Goal: Complete application form

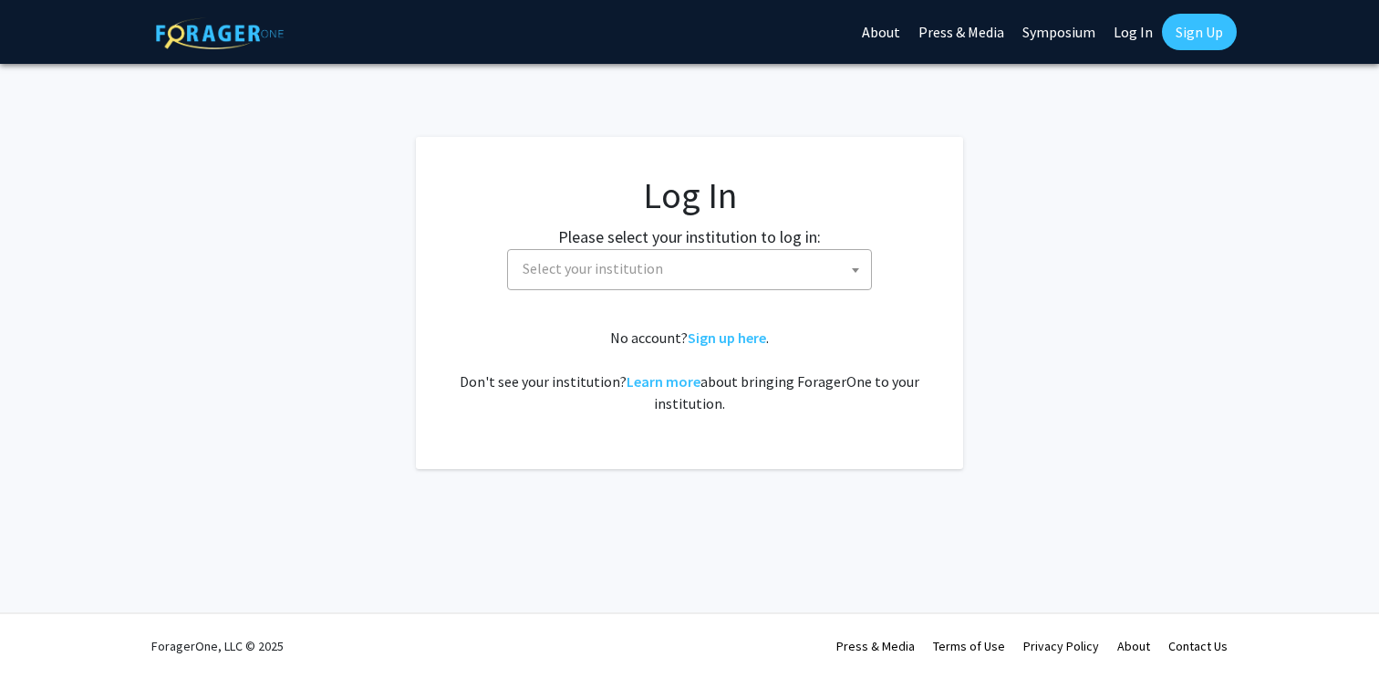
select select
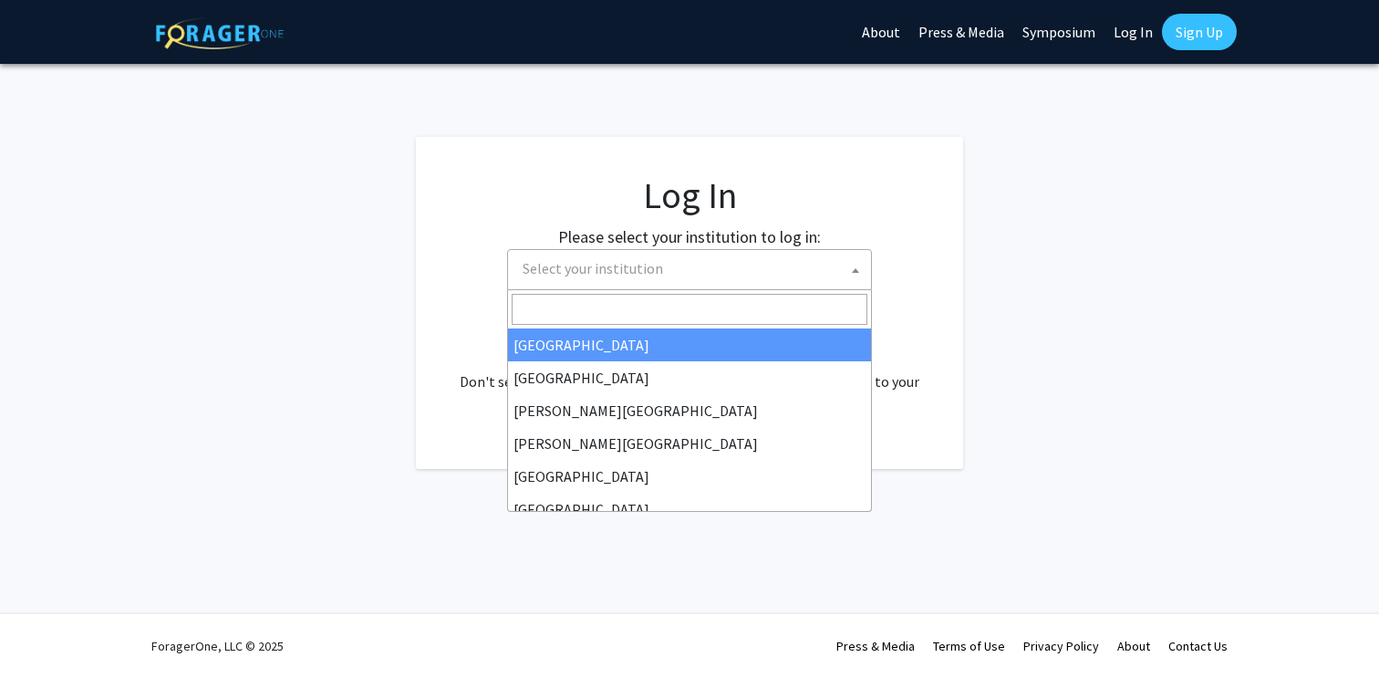
click at [643, 271] on span "Select your institution" at bounding box center [593, 268] width 140 height 18
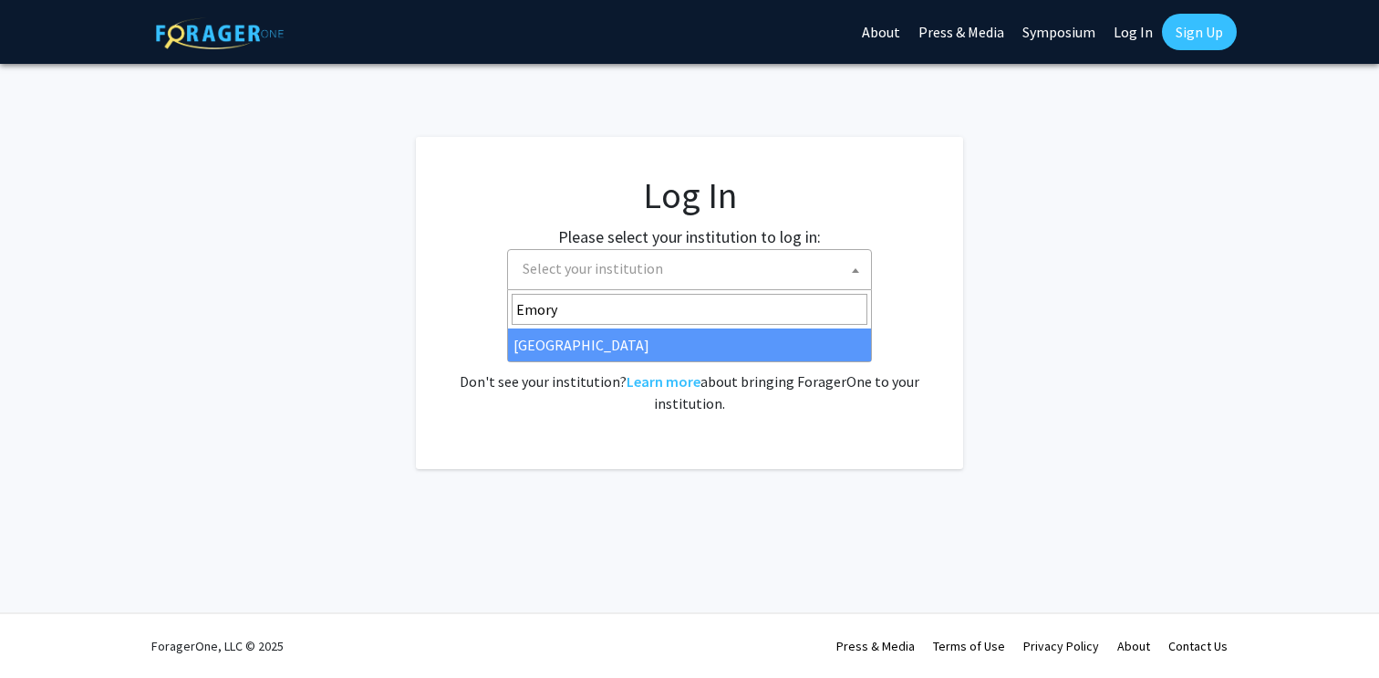
type input "Emory"
select select "12"
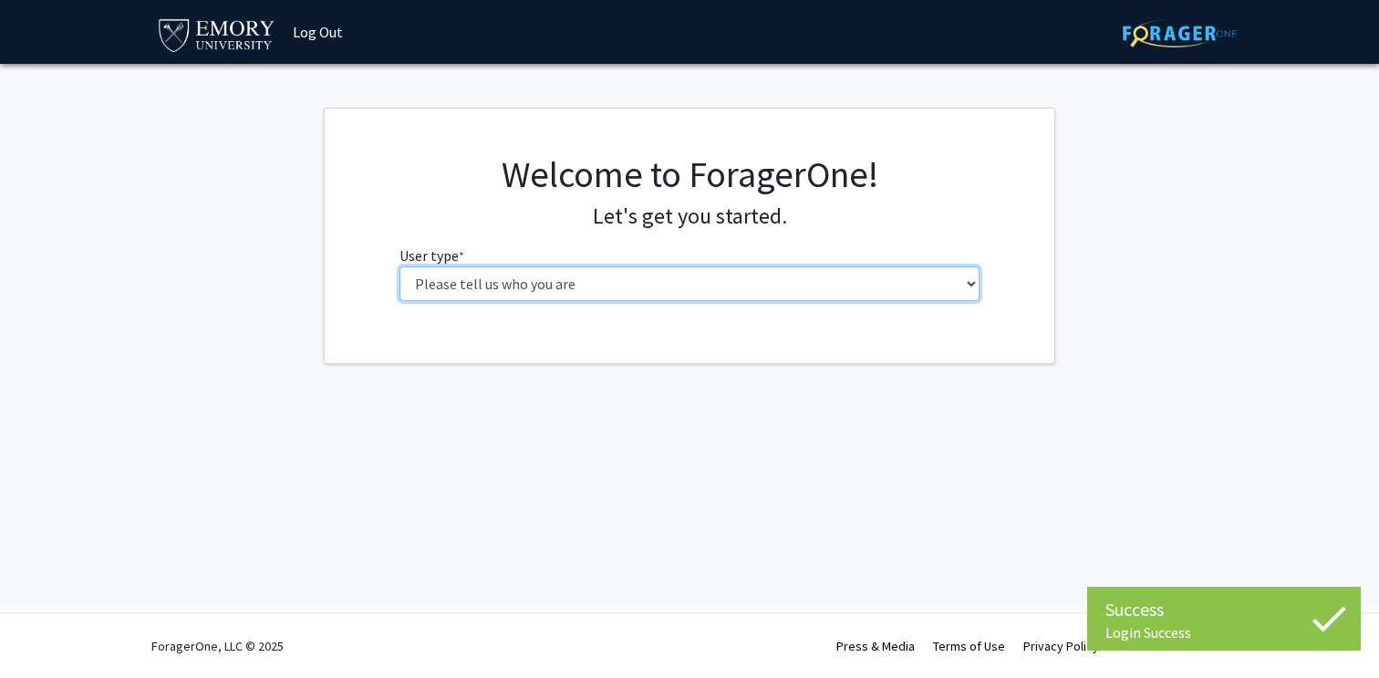
click at [684, 282] on select "Please tell us who you are Undergraduate Student Master's Student Doctoral Cand…" at bounding box center [690, 283] width 581 height 35
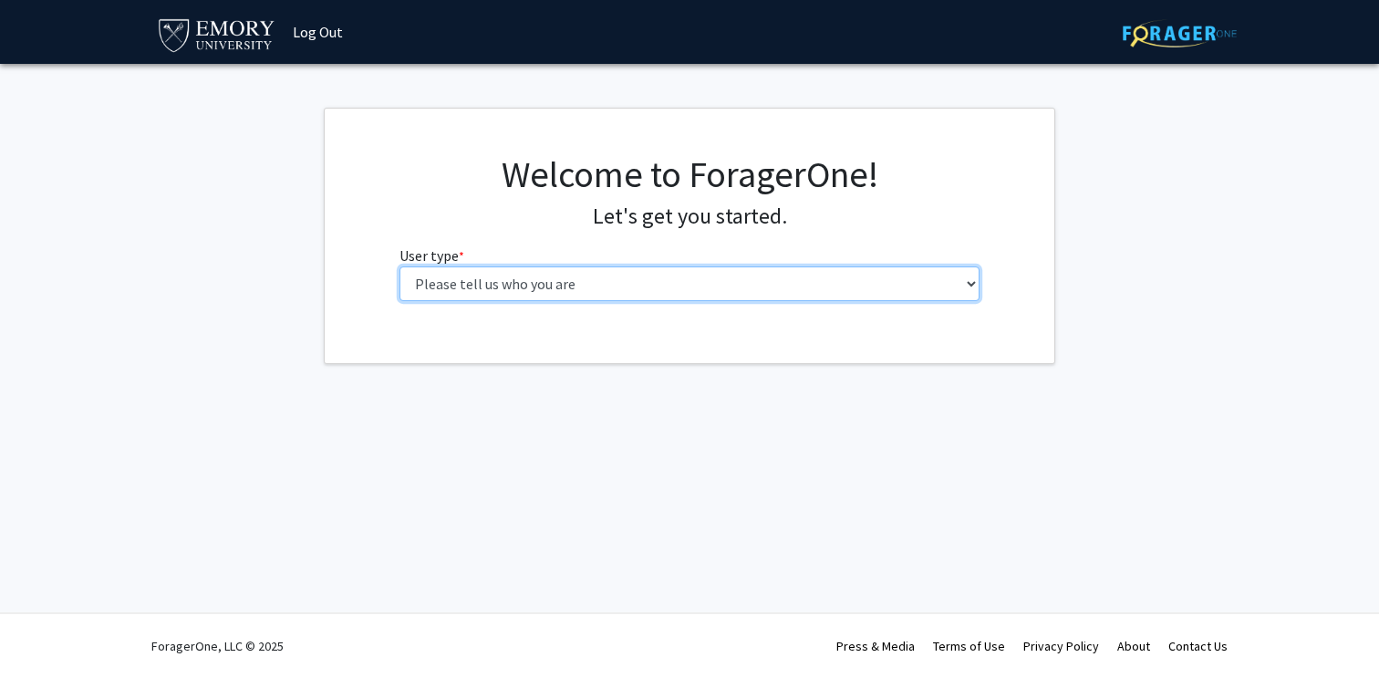
click at [649, 274] on select "Please tell us who you are Undergraduate Student Master's Student Doctoral Cand…" at bounding box center [690, 283] width 581 height 35
click at [876, 296] on select "Please tell us who you are Undergraduate Student Master's Student Doctoral Cand…" at bounding box center [690, 283] width 581 height 35
click at [509, 273] on select "Please tell us who you are Undergraduate Student Master's Student Doctoral Cand…" at bounding box center [690, 283] width 581 height 35
select select "1: undergrad"
click at [400, 266] on select "Please tell us who you are Undergraduate Student Master's Student Doctoral Cand…" at bounding box center [690, 283] width 581 height 35
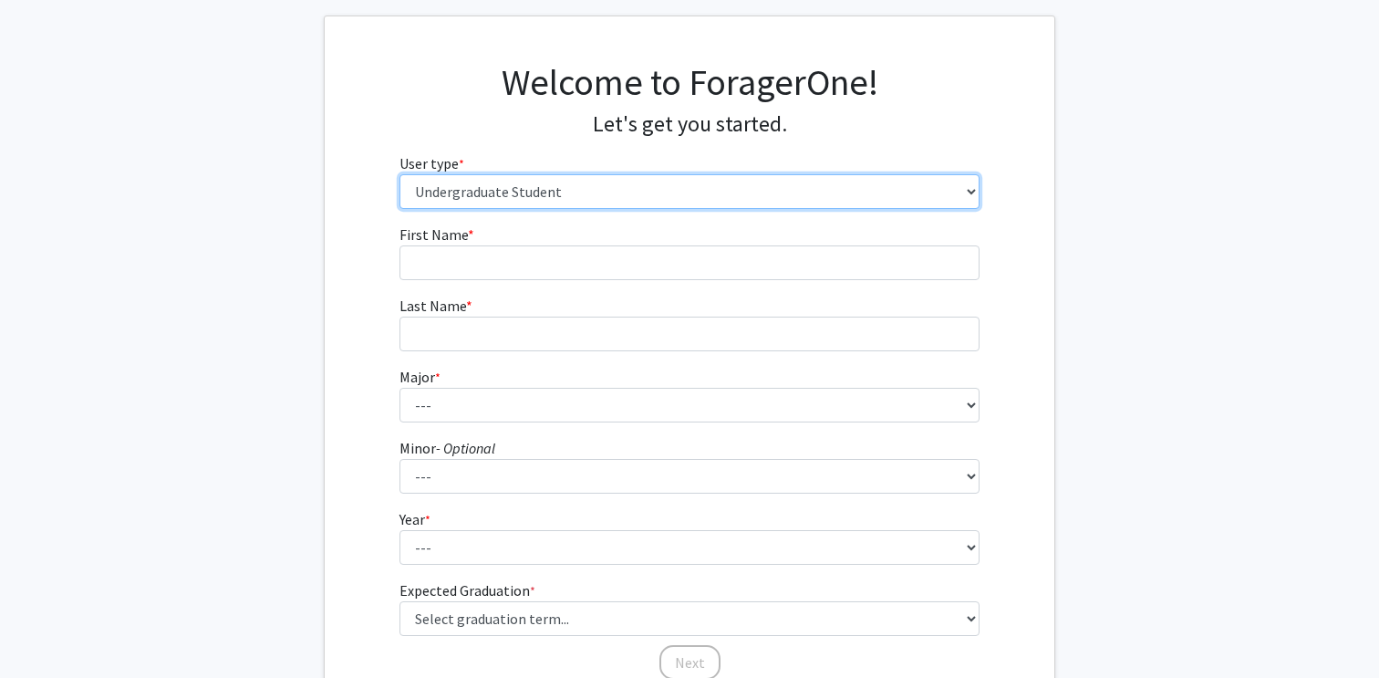
scroll to position [98, 0]
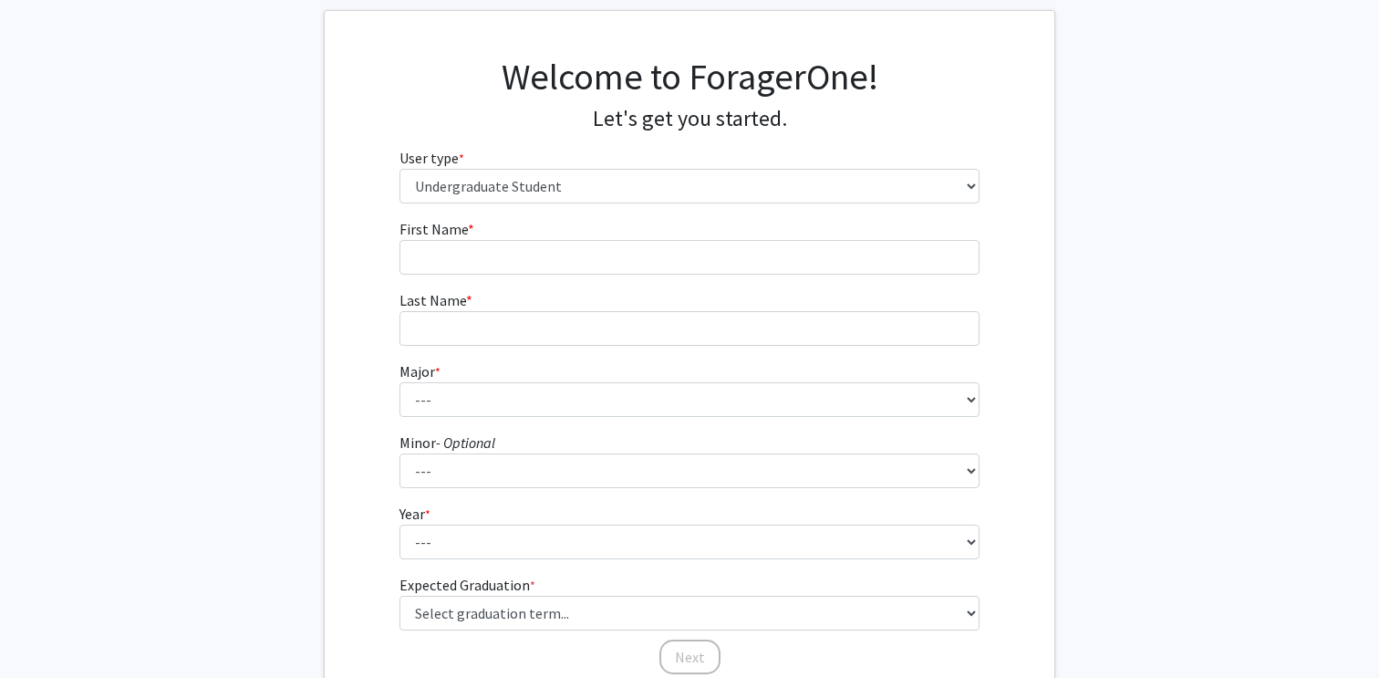
click at [690, 237] on fg-input "First Name * required" at bounding box center [690, 246] width 581 height 57
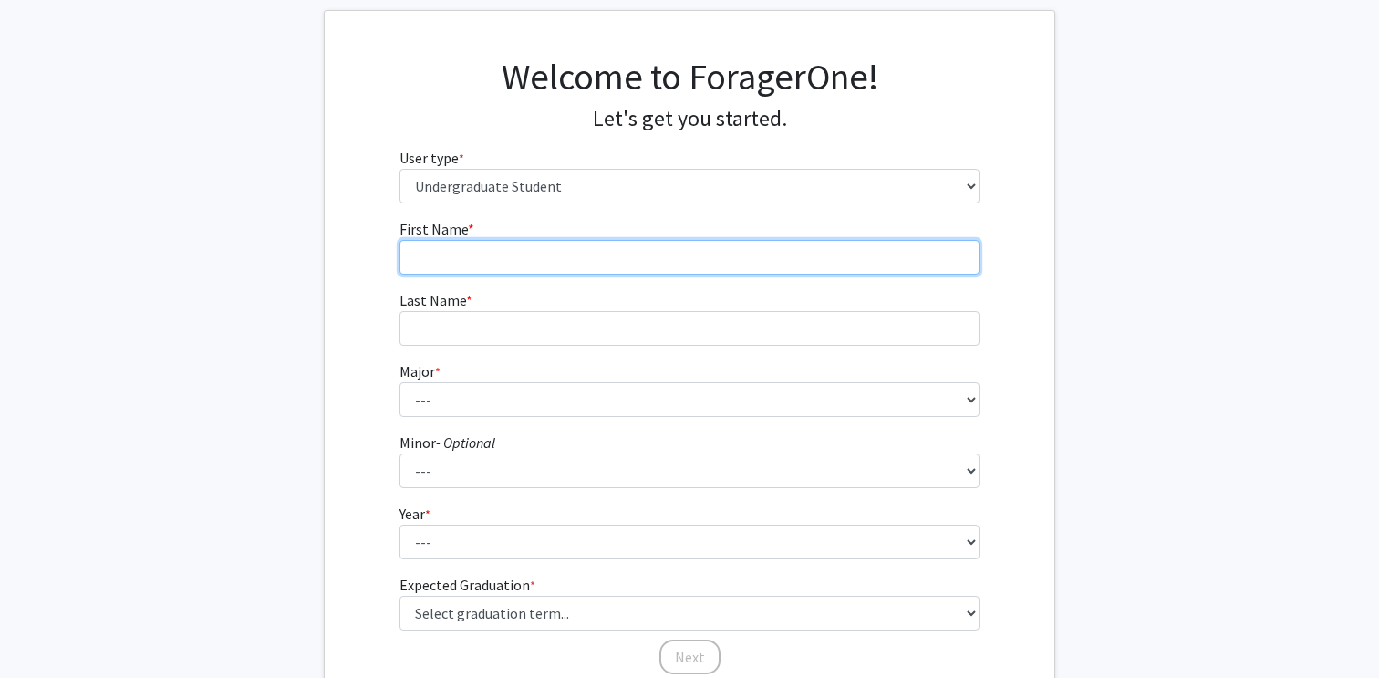
click at [663, 259] on input "First Name * required" at bounding box center [690, 257] width 581 height 35
type input "[PERSON_NAME]"
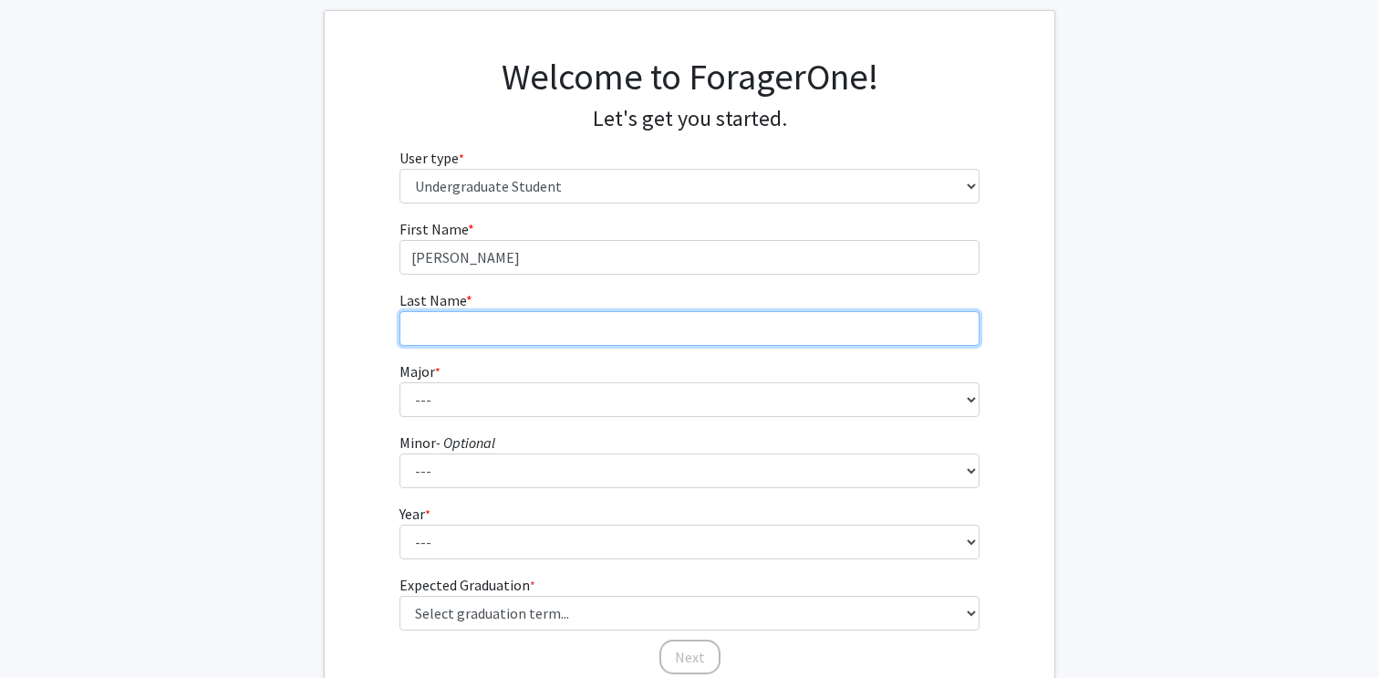
click at [602, 317] on input "Last Name * required" at bounding box center [690, 328] width 581 height 35
type input "[PERSON_NAME]"
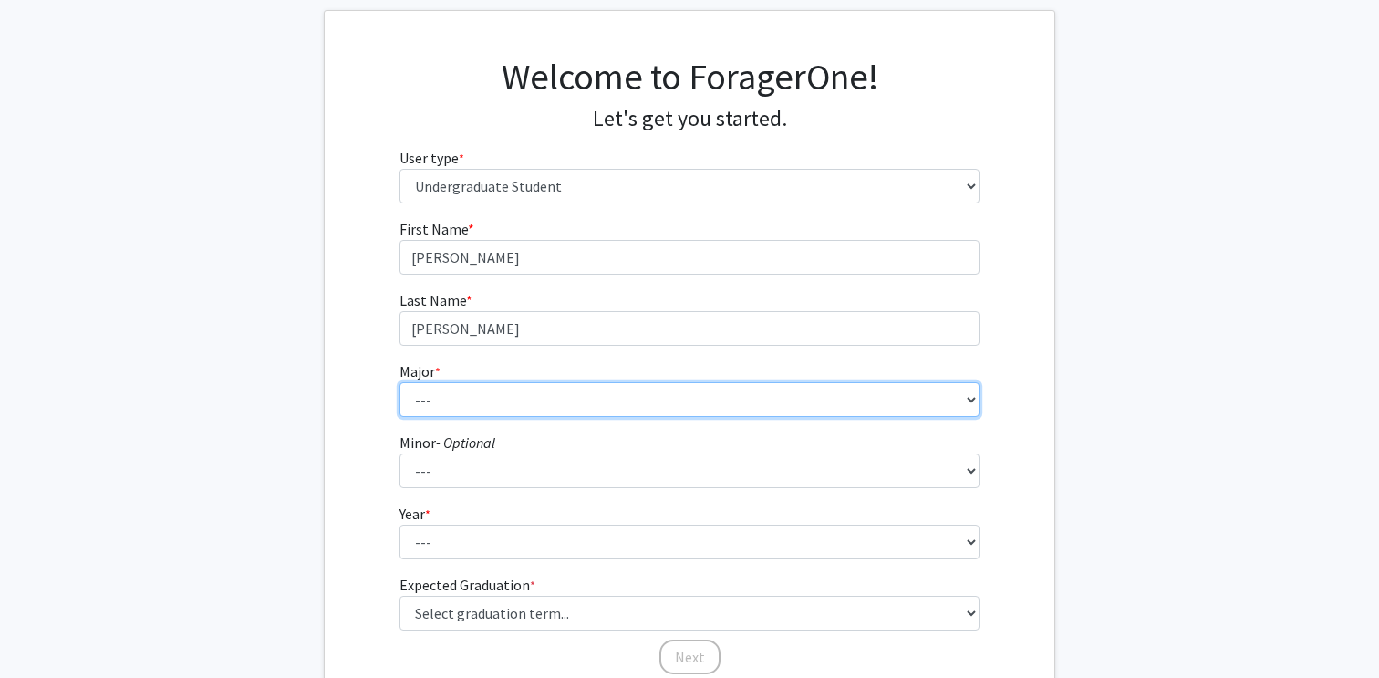
click at [459, 410] on select "--- Accounting African American Studies African Studies American Studies Analyt…" at bounding box center [690, 399] width 581 height 35
select select "21: 982"
click at [400, 382] on select "--- Accounting African American Studies African Studies American Studies Analyt…" at bounding box center [690, 399] width 581 height 35
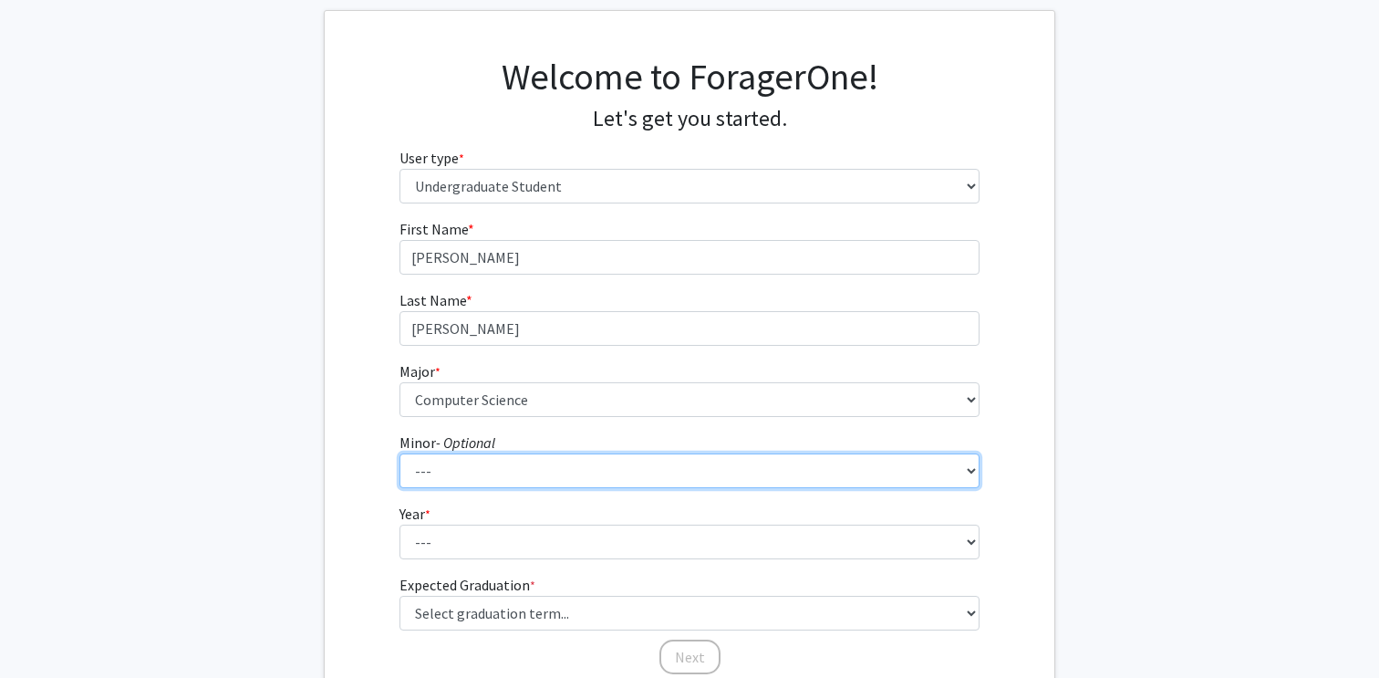
click at [437, 464] on select "--- African American Studies African Studies American Studies Ancient Mediterra…" at bounding box center [690, 470] width 581 height 35
select select "40: 767"
click at [400, 453] on select "--- African American Studies African Studies American Studies Ancient Mediterra…" at bounding box center [690, 470] width 581 height 35
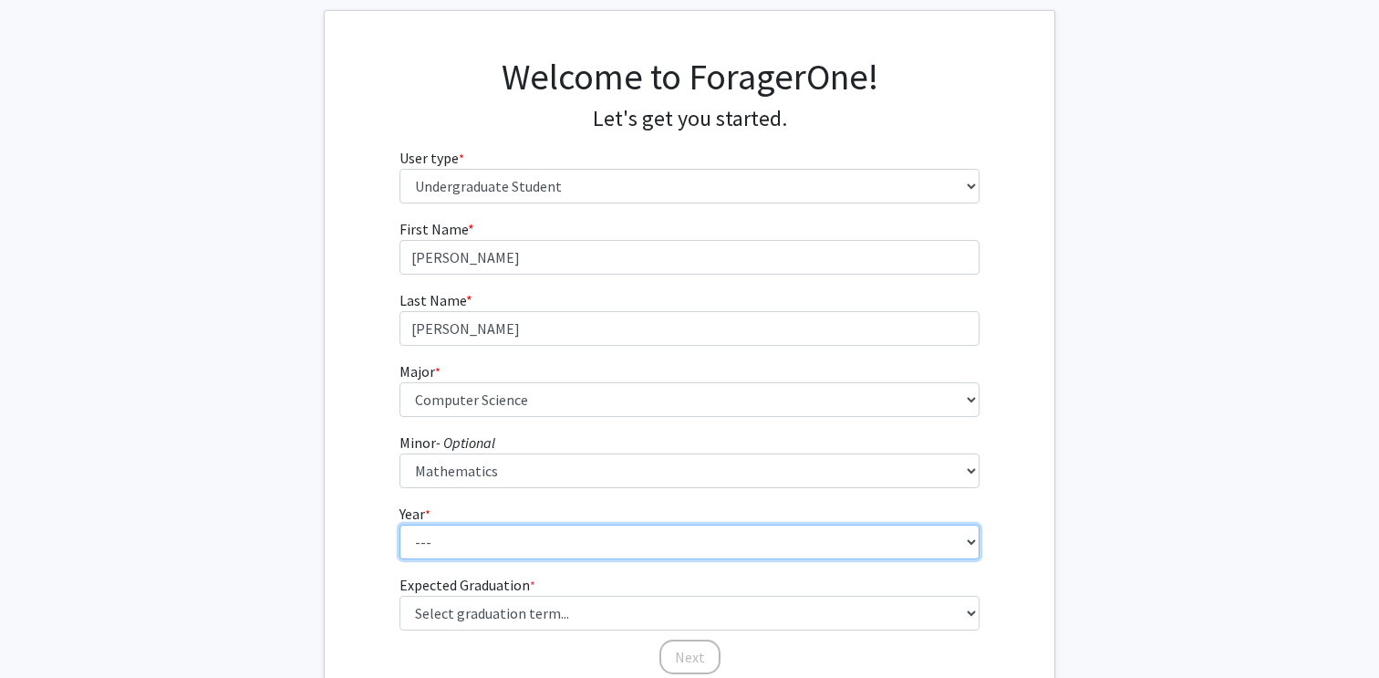
click at [444, 536] on select "--- First-year Sophomore Junior Senior Postbaccalaureate Certificate" at bounding box center [690, 541] width 581 height 35
select select "2: sophomore"
click at [400, 524] on select "--- First-year Sophomore Junior Senior Postbaccalaureate Certificate" at bounding box center [690, 541] width 581 height 35
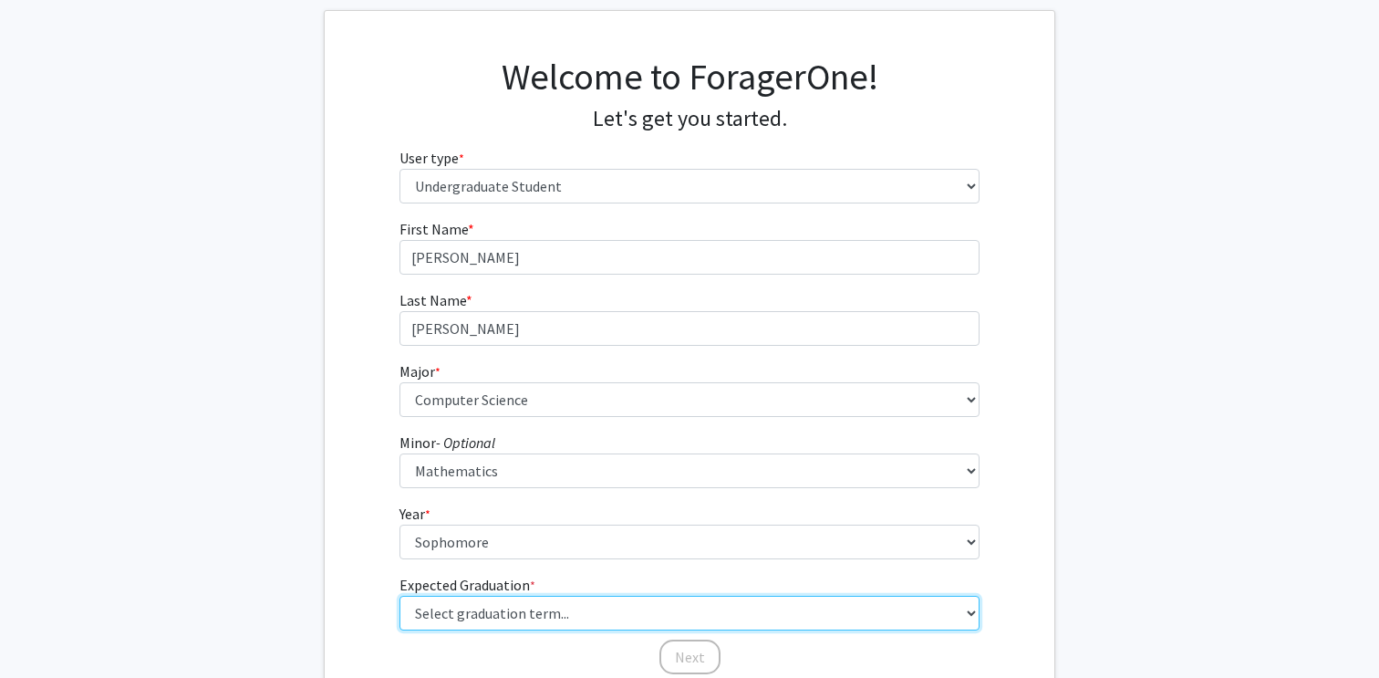
click at [461, 616] on select "Select graduation term... Spring 2025 Summer 2025 Fall 2025 Winter 2025 Spring …" at bounding box center [690, 613] width 581 height 35
select select "13: spring_2028"
click at [400, 596] on select "Select graduation term... Spring 2025 Summer 2025 Fall 2025 Winter 2025 Spring …" at bounding box center [690, 613] width 581 height 35
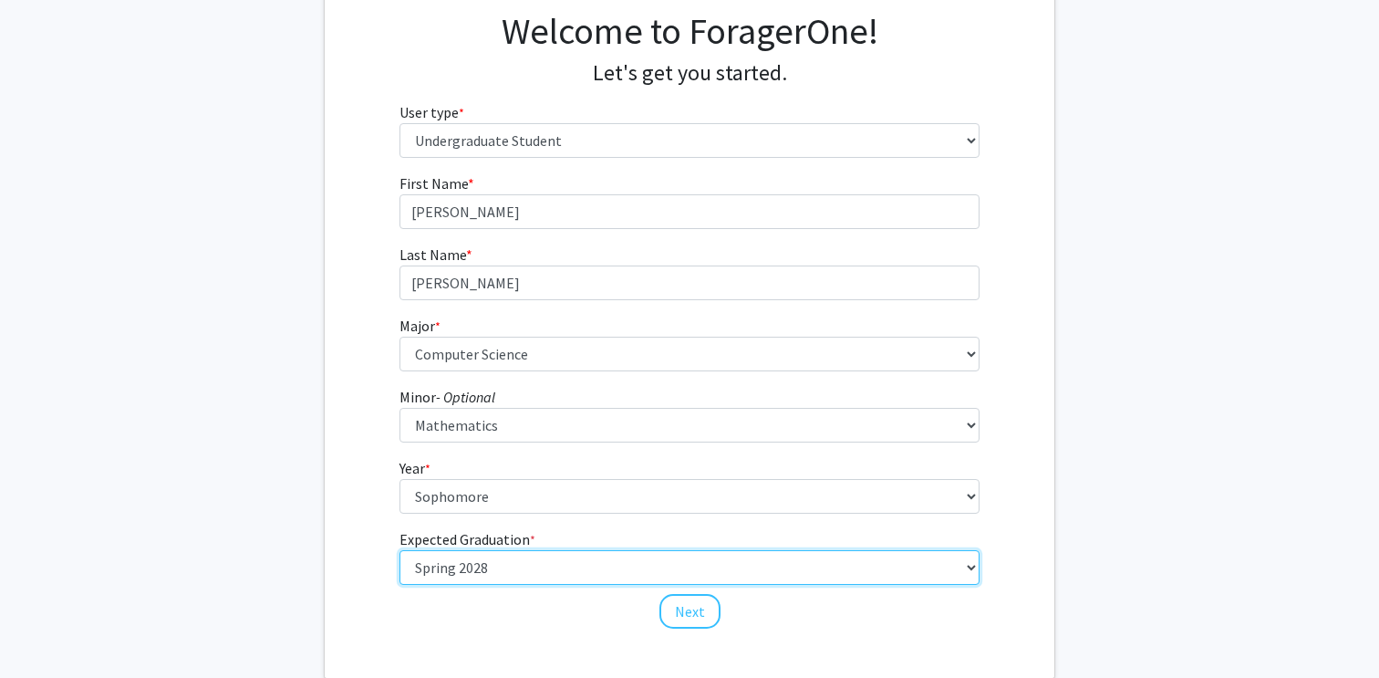
scroll to position [158, 0]
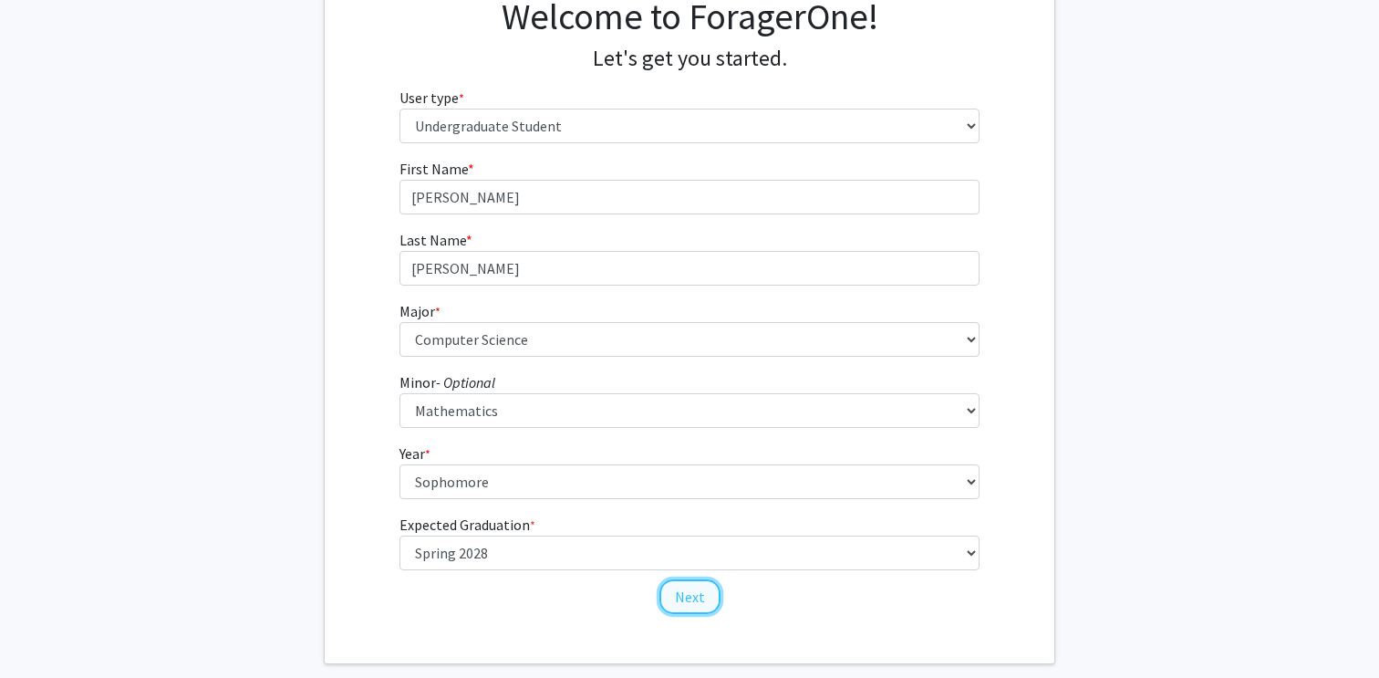
click at [681, 592] on button "Next" at bounding box center [689, 596] width 61 height 35
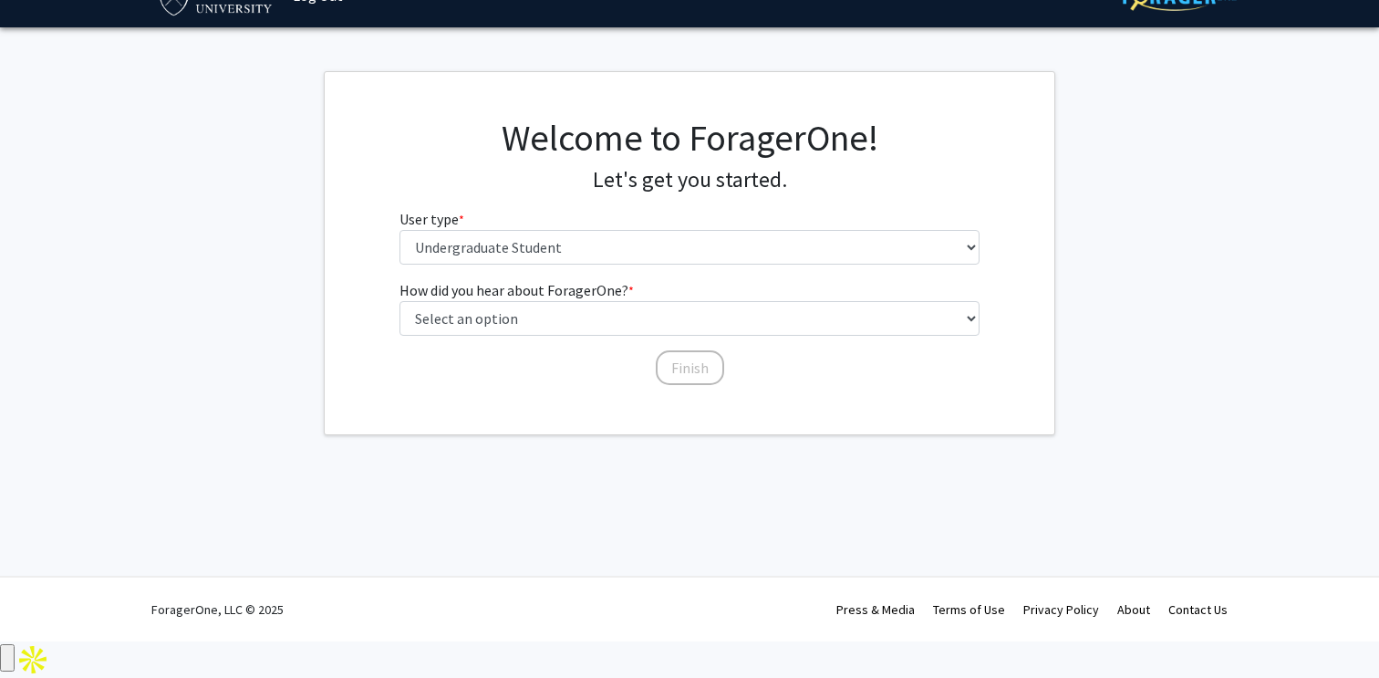
scroll to position [0, 0]
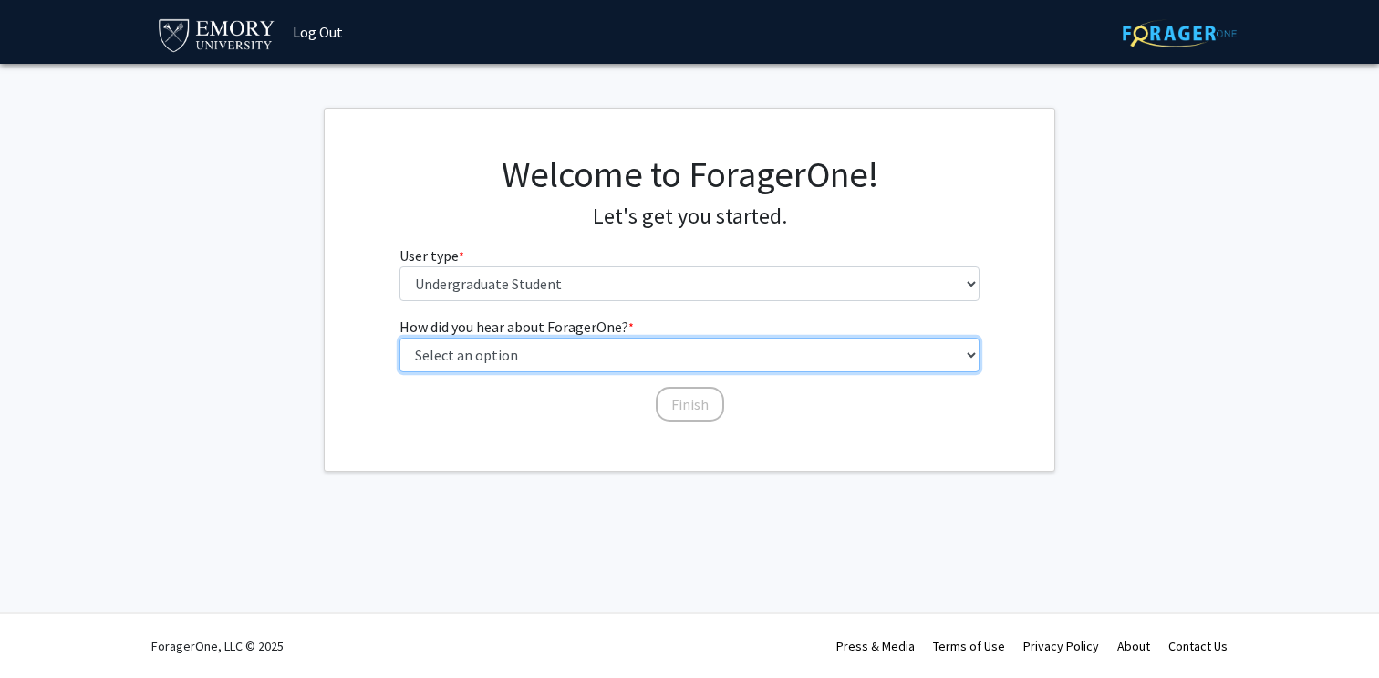
click at [576, 348] on select "Select an option Peer/student recommendation Faculty/staff recommendation Unive…" at bounding box center [690, 354] width 581 height 35
select select "3: university_website"
click at [400, 337] on select "Select an option Peer/student recommendation Faculty/staff recommendation Unive…" at bounding box center [690, 354] width 581 height 35
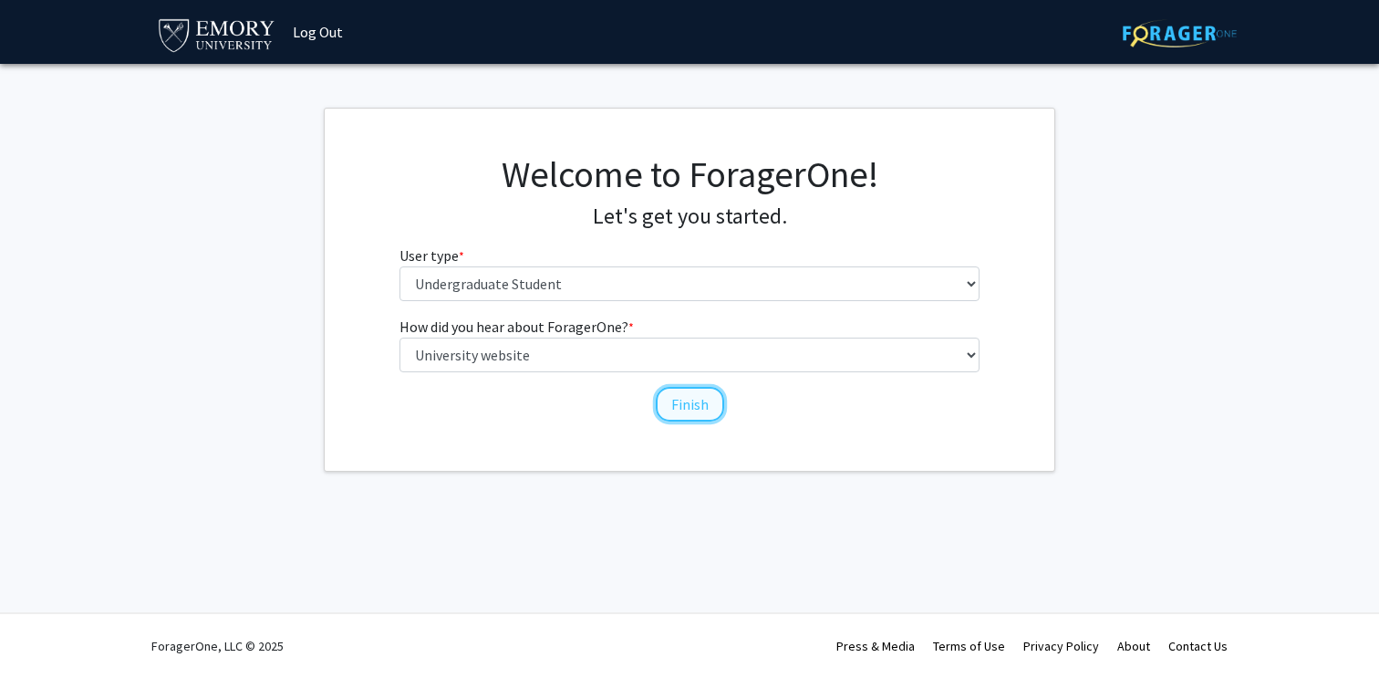
click at [701, 398] on button "Finish" at bounding box center [690, 404] width 68 height 35
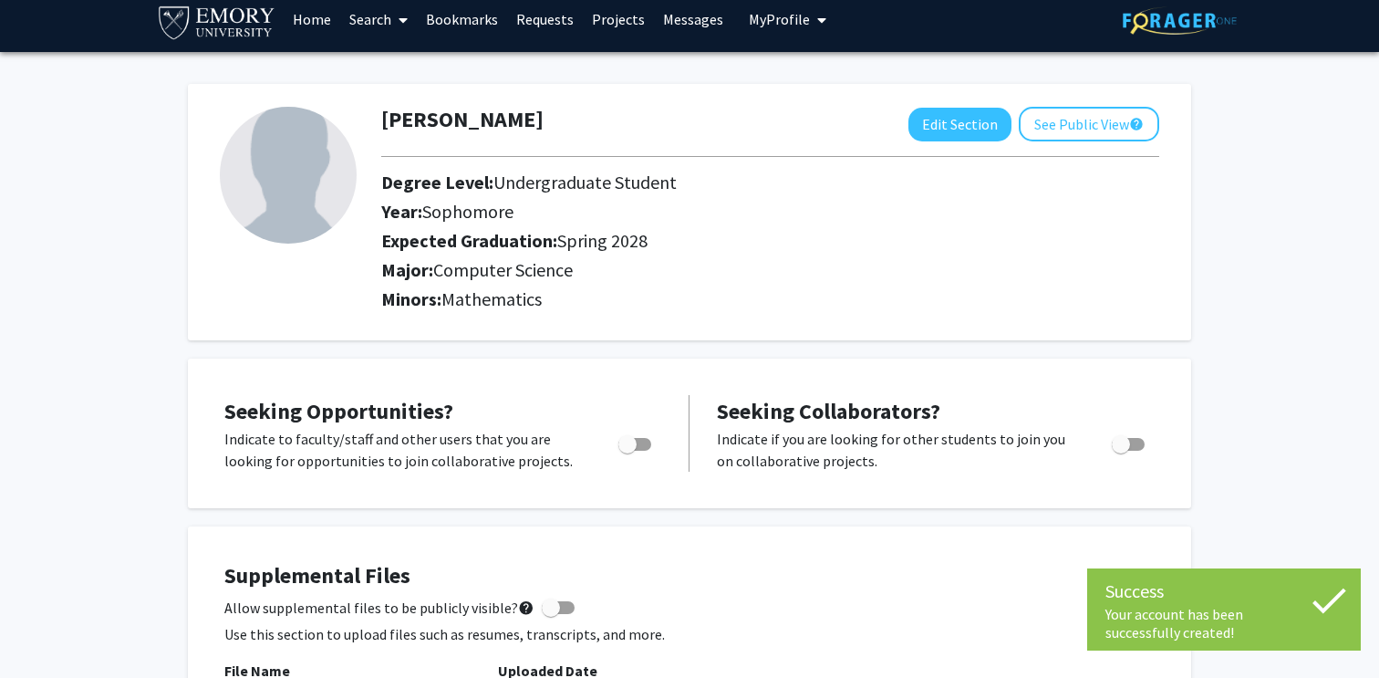
scroll to position [6, 0]
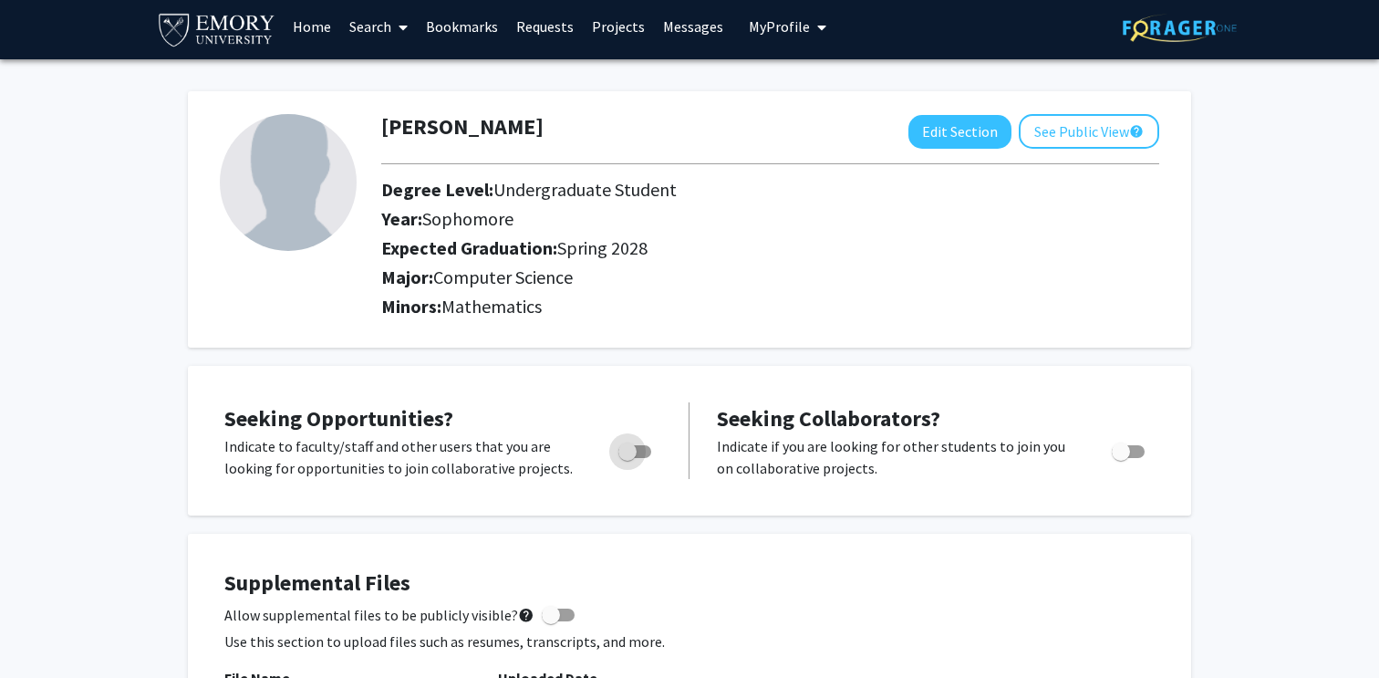
click at [638, 450] on span "Toggle" at bounding box center [634, 451] width 33 height 13
click at [628, 458] on input "Are you actively seeking opportunities?" at bounding box center [627, 458] width 1 height 1
checkbox input "true"
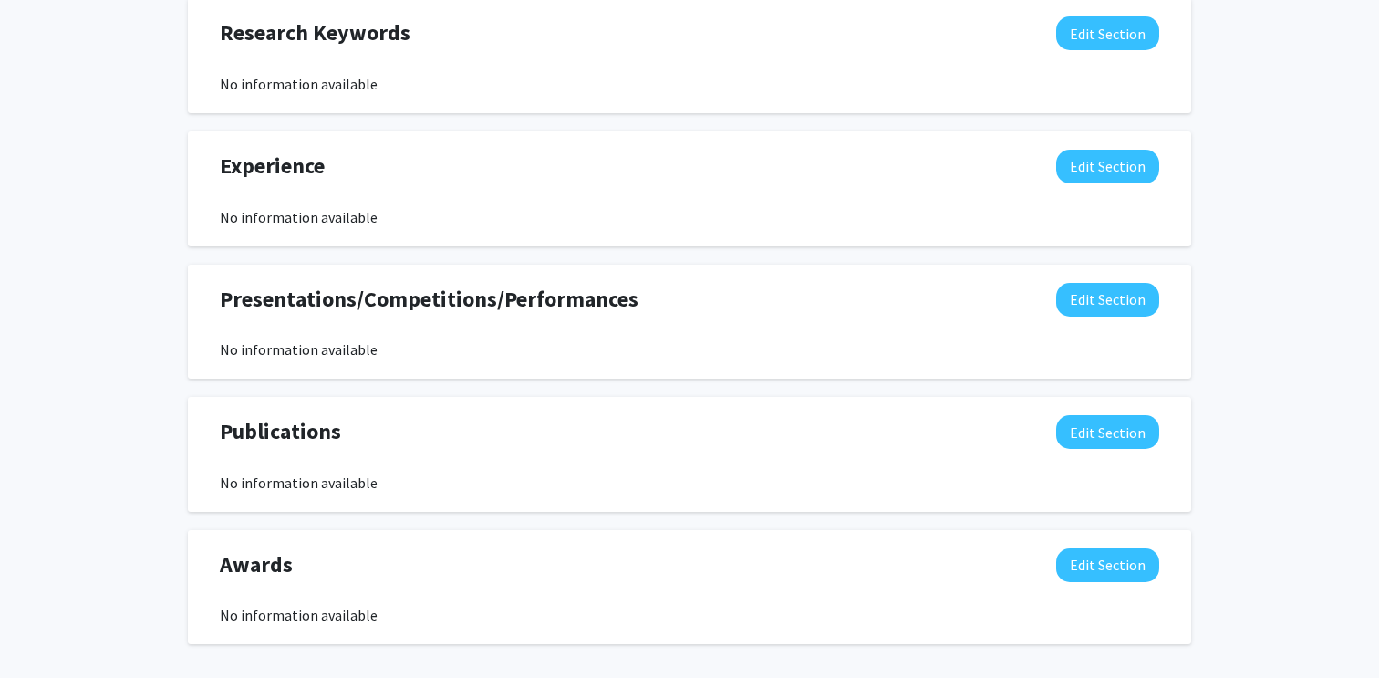
scroll to position [932, 0]
